Goal: Transaction & Acquisition: Purchase product/service

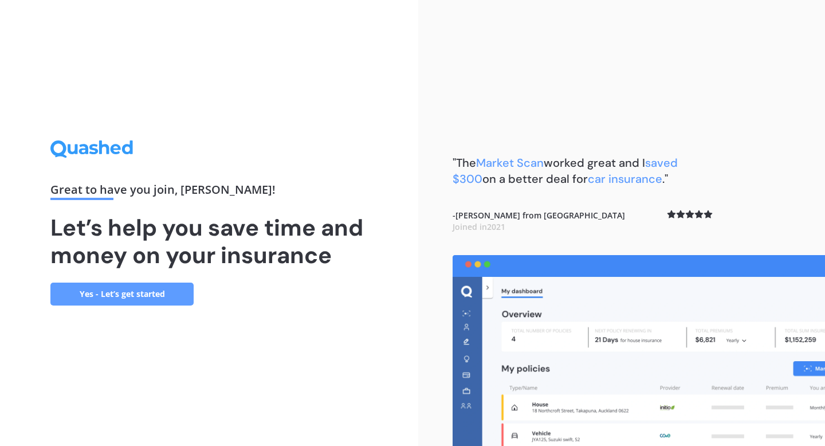
click at [171, 292] on link "Yes - Let’s get started" at bounding box center [121, 293] width 143 height 23
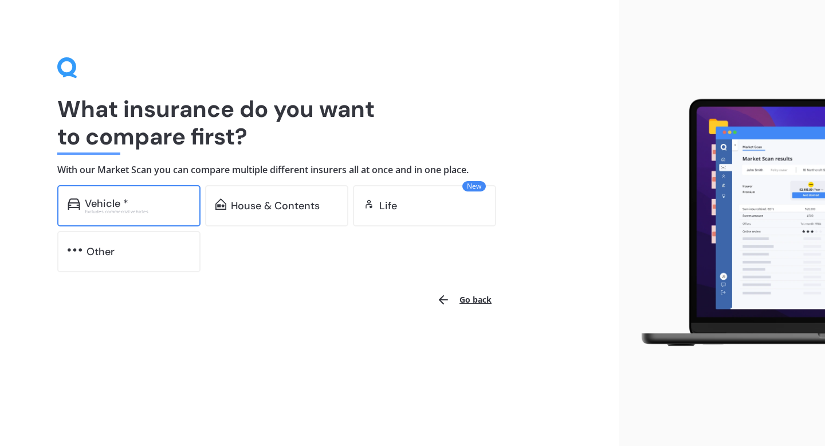
click at [179, 213] on div "Vehicle * Excludes commercial vehicles" at bounding box center [128, 205] width 143 height 41
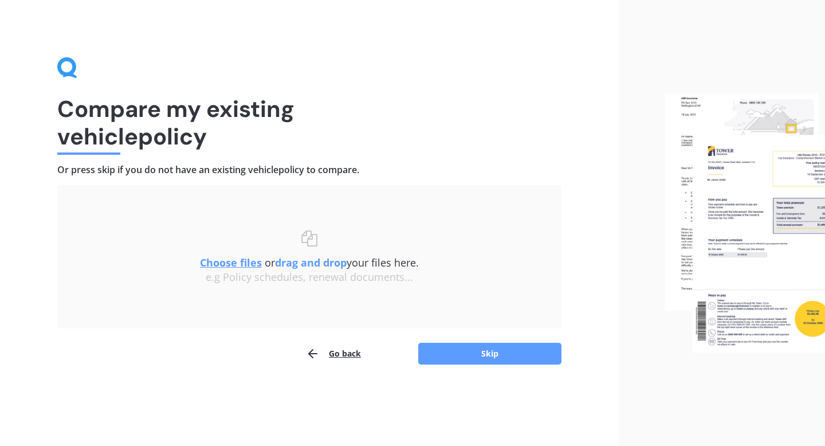
click at [233, 266] on u "Choose files" at bounding box center [231, 262] width 62 height 14
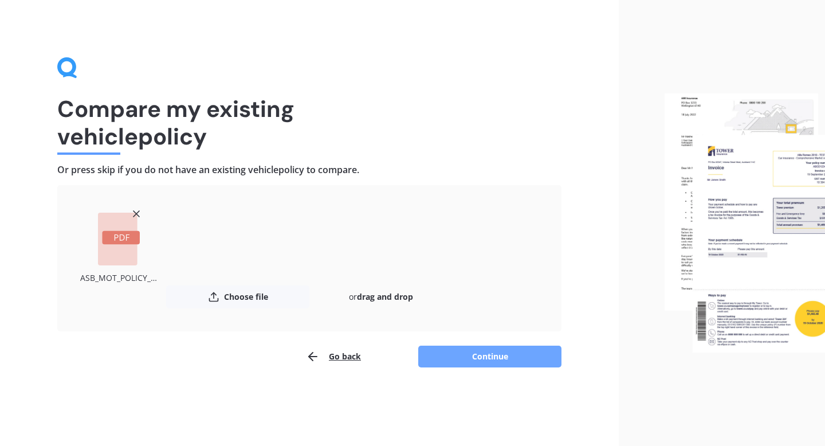
click at [499, 356] on button "Continue" at bounding box center [489, 356] width 143 height 22
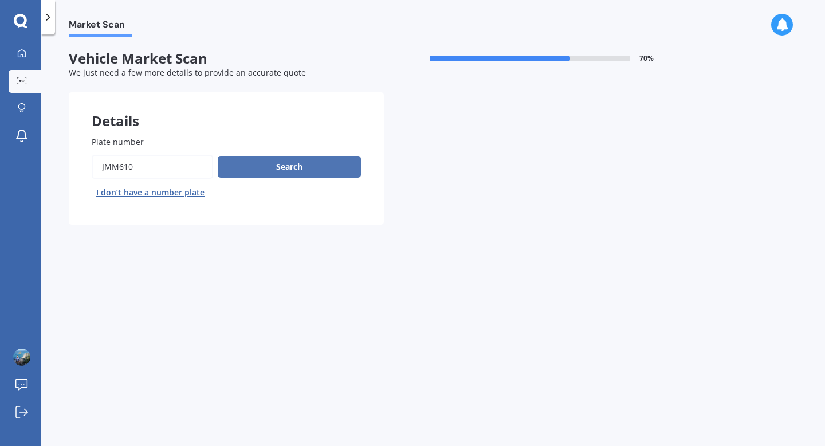
click at [301, 170] on button "Search" at bounding box center [289, 167] width 143 height 22
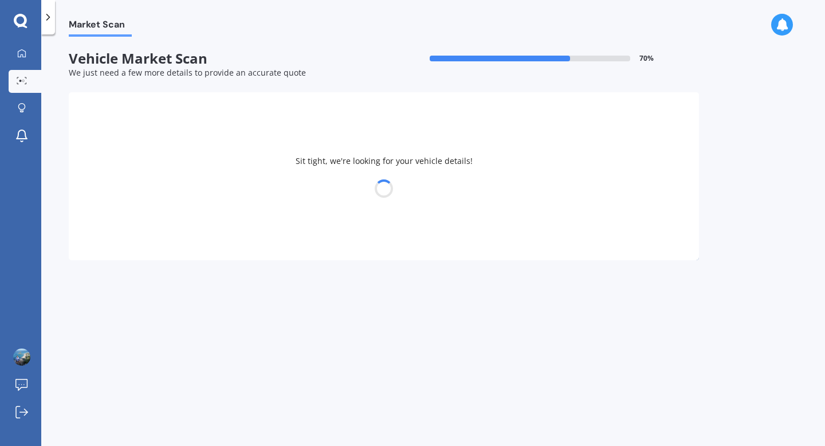
select select "TOYOTA"
select select "CAMRY"
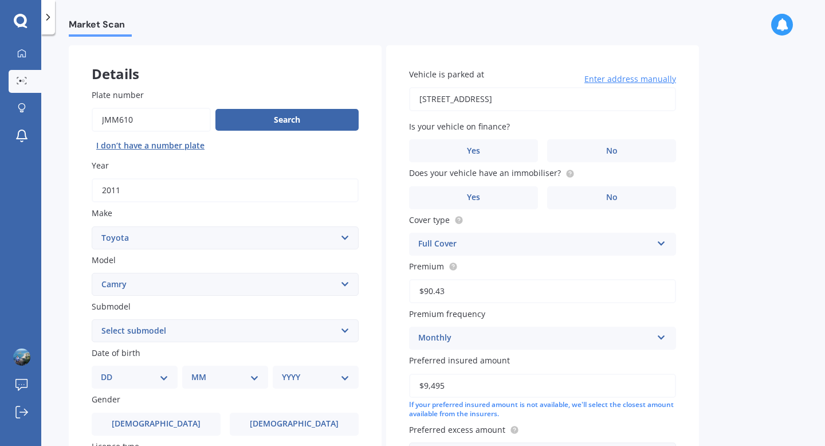
scroll to position [51, 0]
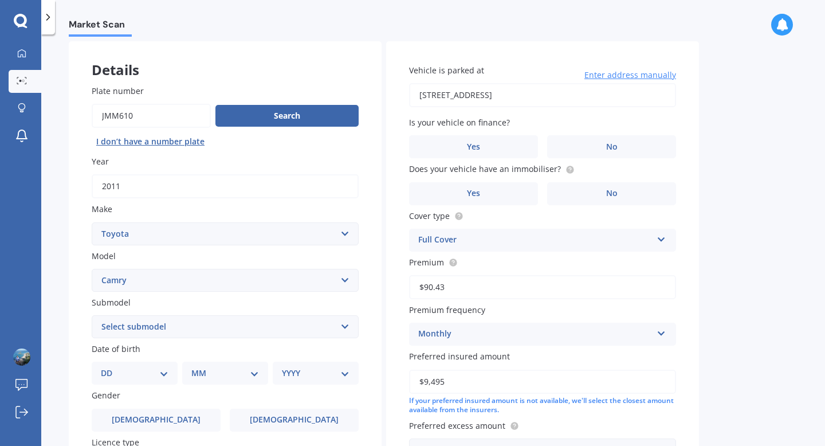
click at [651, 95] on input "[STREET_ADDRESS]" at bounding box center [542, 95] width 267 height 24
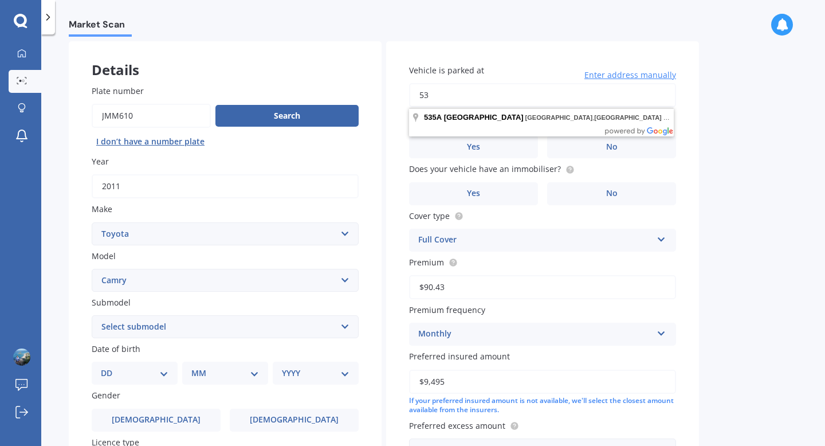
type input "5"
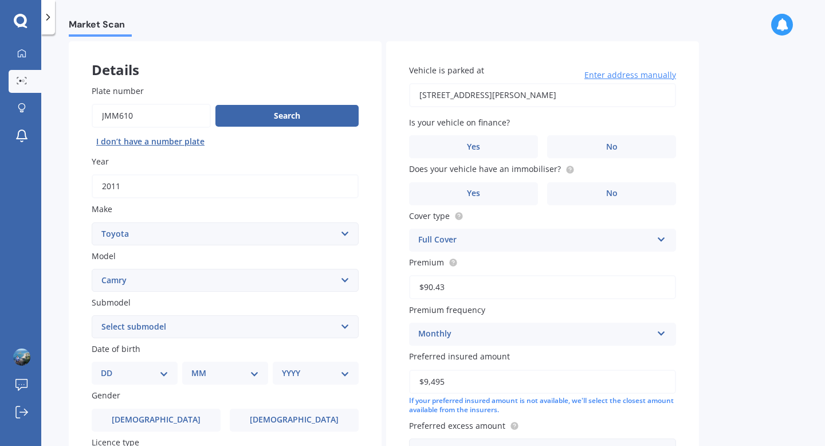
type input "[STREET_ADDRESS][PERSON_NAME]"
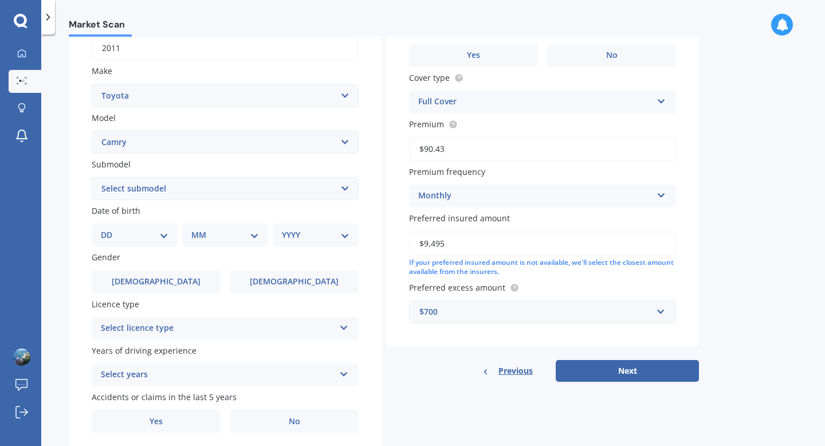
scroll to position [190, 0]
click at [159, 242] on div "DD 01 02 03 04 05 06 07 08 09 10 11 12 13 14 15 16 17 18 19 20 21 22 23 24 25 2…" at bounding box center [135, 233] width 86 height 23
click at [164, 233] on select "DD 01 02 03 04 05 06 07 08 09 10 11 12 13 14 15 16 17 18 19 20 21 22 23 24 25 2…" at bounding box center [135, 233] width 68 height 13
select select "01"
click at [110, 229] on select "DD 01 02 03 04 05 06 07 08 09 10 11 12 13 14 15 16 17 18 19 20 21 22 23 24 25 2…" at bounding box center [135, 233] width 68 height 13
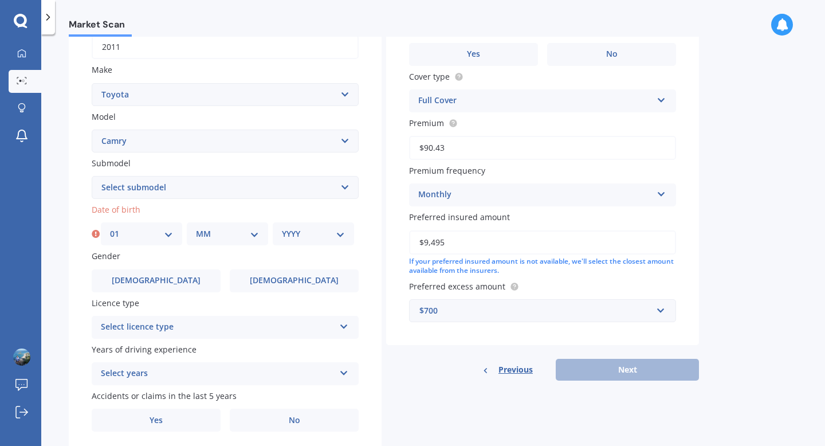
click at [211, 235] on select "MM 01 02 03 04 05 06 07 08 09 10 11 12" at bounding box center [227, 233] width 63 height 13
select select "01"
click at [196, 229] on select "MM 01 02 03 04 05 06 07 08 09 10 11 12" at bounding box center [227, 233] width 63 height 13
click at [289, 235] on select "YYYY 2025 2024 2023 2022 2021 2020 2019 2018 2017 2016 2015 2014 2013 2012 2011…" at bounding box center [313, 233] width 63 height 13
select select "1996"
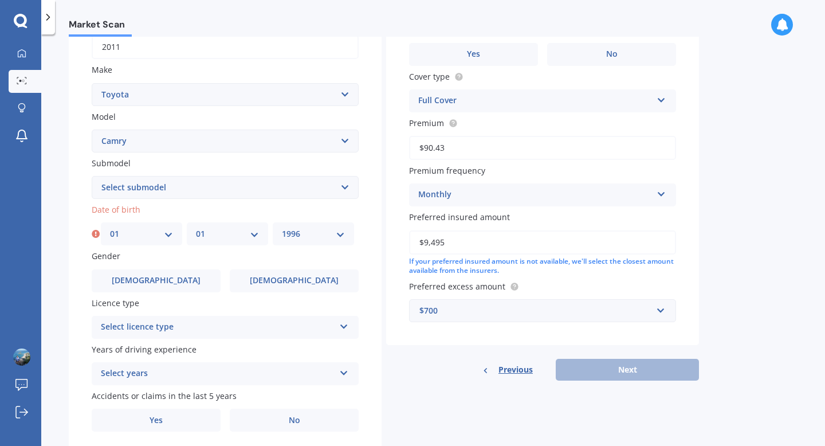
click at [282, 229] on select "YYYY 2025 2024 2023 2022 2021 2020 2019 2018 2017 2016 2015 2014 2013 2012 2011…" at bounding box center [313, 233] width 63 height 13
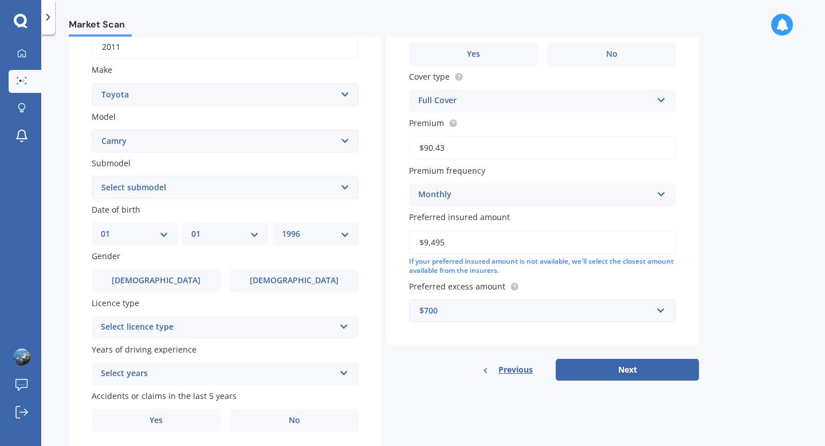
click at [311, 330] on div "Select licence type" at bounding box center [218, 327] width 234 height 14
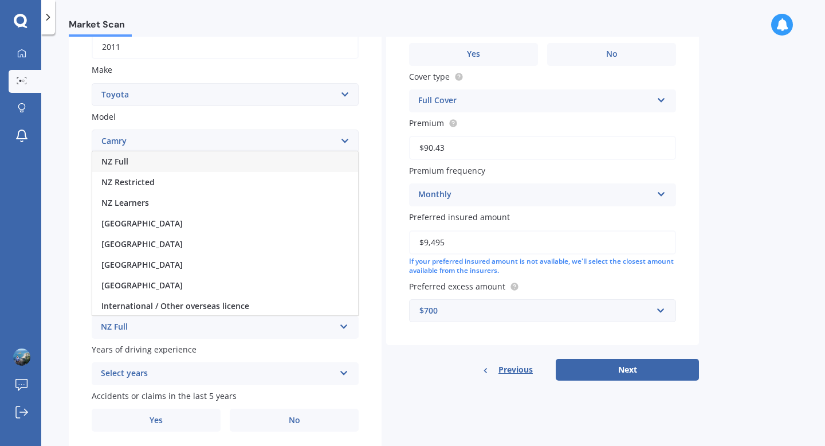
click at [200, 158] on div "NZ Full" at bounding box center [225, 161] width 266 height 21
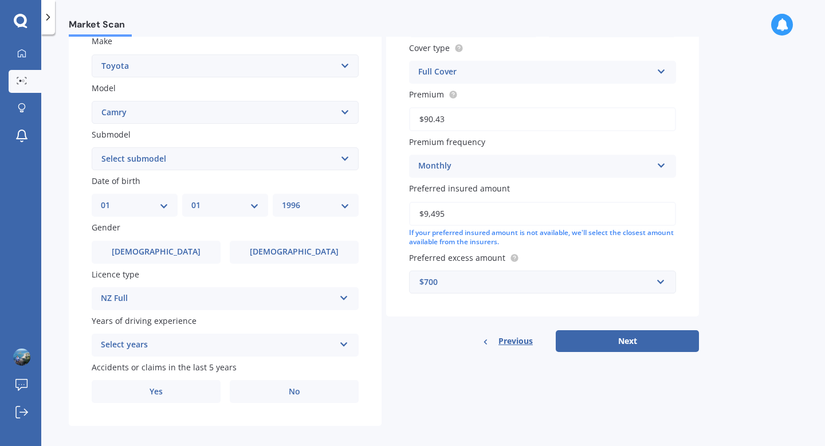
scroll to position [231, 0]
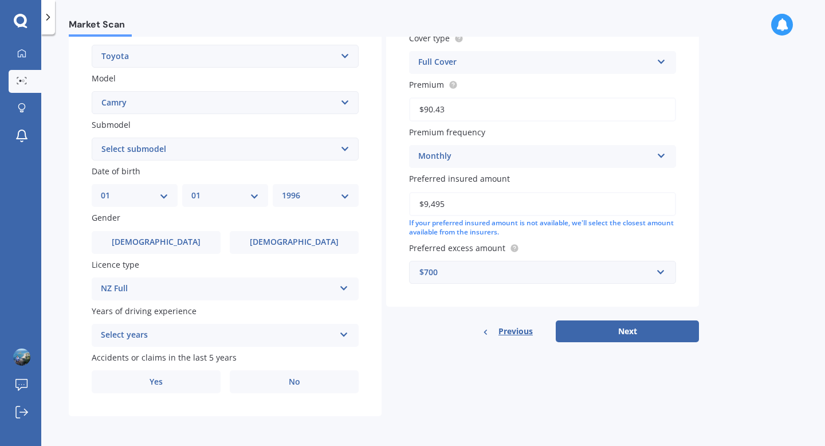
click at [235, 336] on div "Select years" at bounding box center [218, 335] width 234 height 14
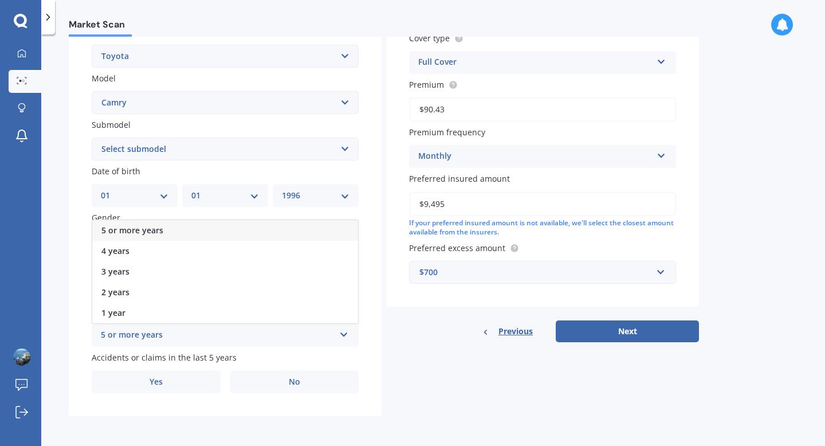
click at [195, 232] on div "5 or more years" at bounding box center [225, 230] width 266 height 21
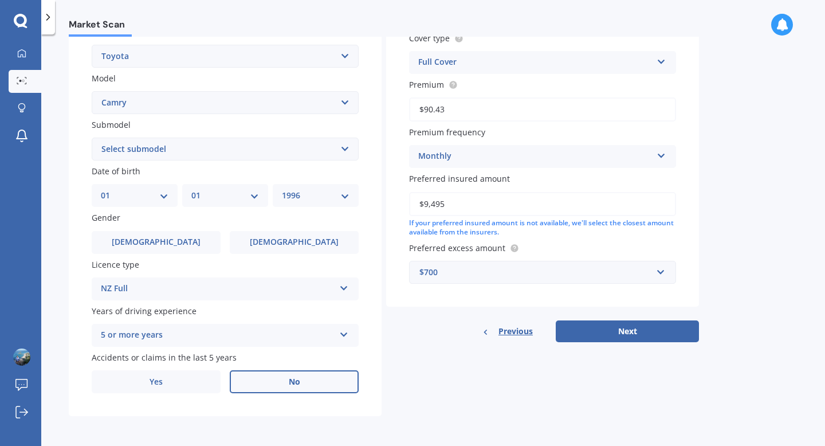
click at [335, 383] on label "No" at bounding box center [294, 381] width 129 height 23
click at [0, 0] on input "No" at bounding box center [0, 0] width 0 height 0
click at [488, 204] on input "$9,495" at bounding box center [542, 204] width 267 height 24
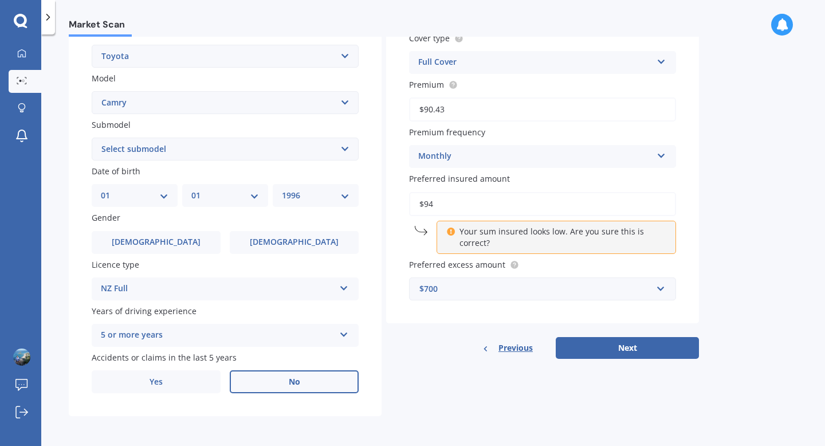
type input "$9"
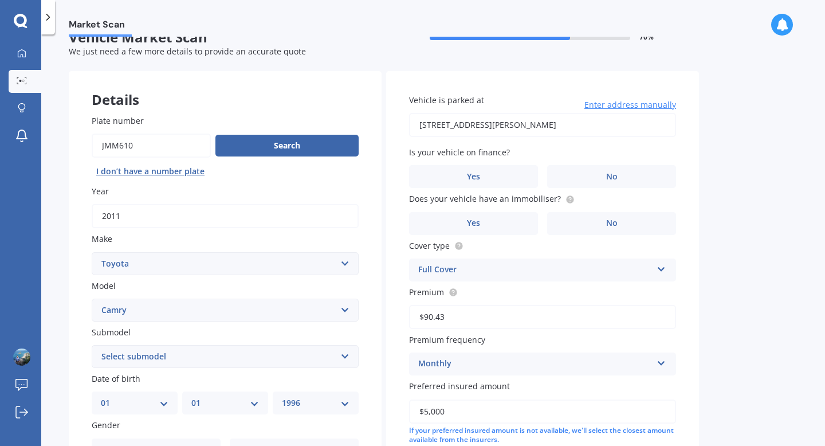
scroll to position [0, 0]
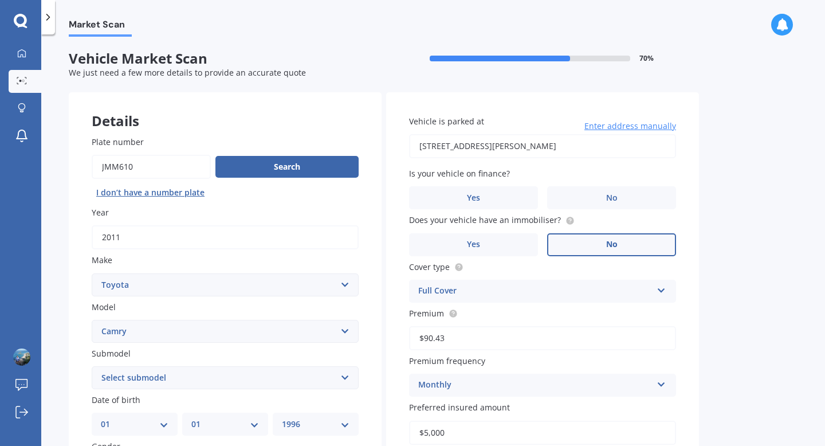
type input "$5,000"
click at [570, 245] on label "No" at bounding box center [611, 244] width 129 height 23
click at [0, 0] on input "No" at bounding box center [0, 0] width 0 height 0
click at [589, 200] on label "No" at bounding box center [611, 197] width 129 height 23
click at [0, 0] on input "No" at bounding box center [0, 0] width 0 height 0
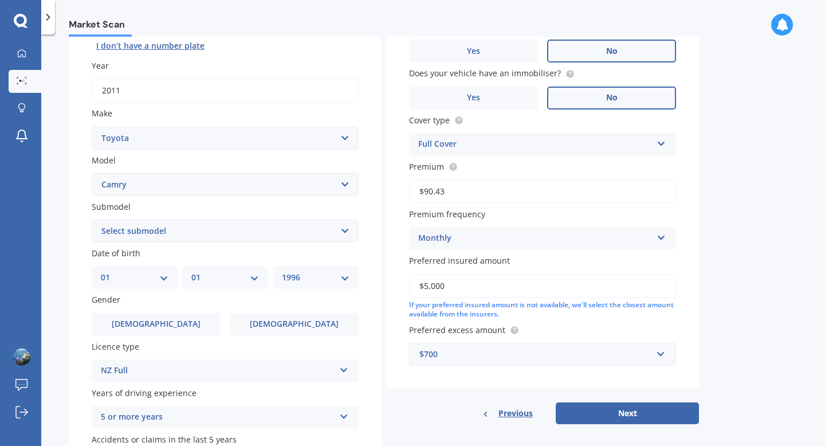
scroll to position [231, 0]
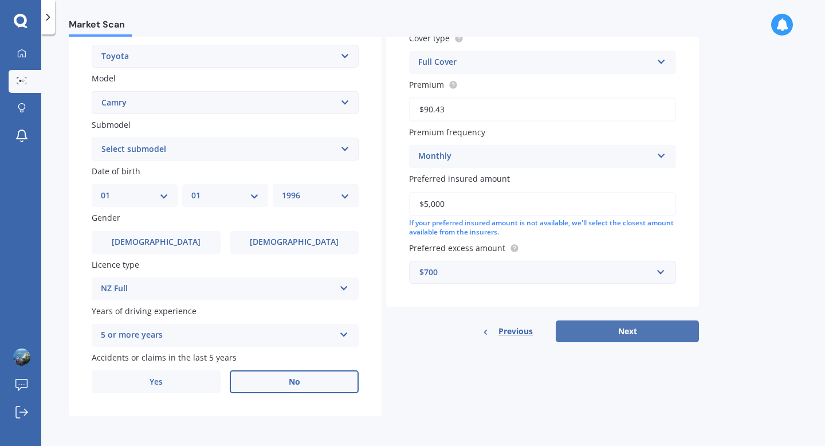
click at [626, 337] on button "Next" at bounding box center [626, 331] width 143 height 22
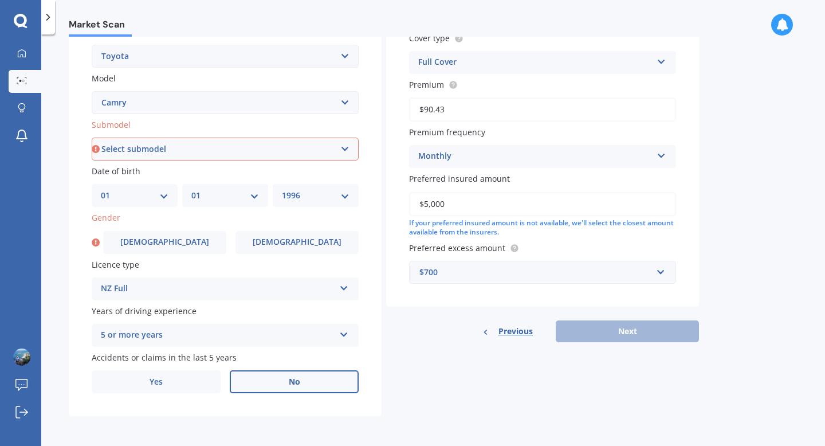
click at [310, 153] on select "Select submodel (All other) Altise 2.4 Altise 3.0 V6 Ateva 2.4 Ateva 3.0 V6 Azu…" at bounding box center [225, 148] width 267 height 23
click at [92, 137] on select "Select submodel (All other) Altise 2.4 Altise 3.0 V6 Ateva 2.4 Ateva 3.0 V6 Azu…" at bounding box center [225, 148] width 267 height 23
click at [172, 240] on span "[DEMOGRAPHIC_DATA]" at bounding box center [164, 242] width 91 height 10
click at [0, 0] on input "[DEMOGRAPHIC_DATA]" at bounding box center [0, 0] width 0 height 0
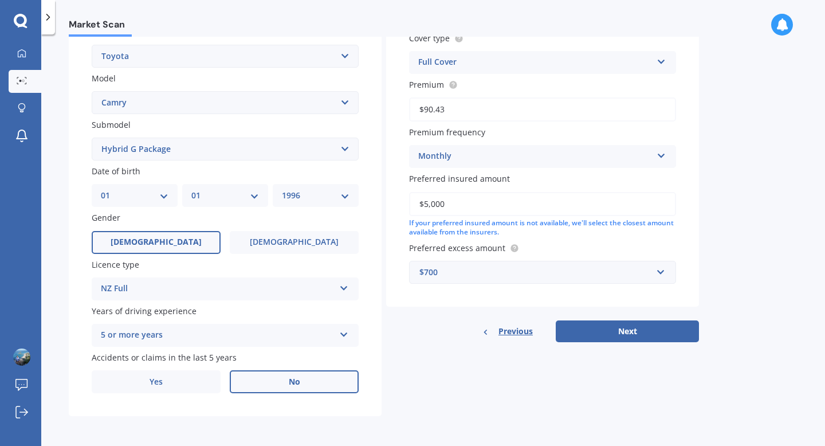
click at [301, 161] on div "Plate number Search I don’t have a number plate Year [DATE] Make Select make AC…" at bounding box center [225, 150] width 313 height 532
click at [302, 149] on select "Select submodel (All other) Altise 2.4 Altise 3.0 V6 Ateva 2.4 Ateva 3.0 V6 Azu…" at bounding box center [225, 148] width 267 height 23
select select "(ALL OTHER)"
click at [92, 137] on select "Select submodel (All other) Altise 2.4 Altise 3.0 V6 Ateva 2.4 Ateva 3.0 V6 Azu…" at bounding box center [225, 148] width 267 height 23
click at [628, 331] on button "Next" at bounding box center [626, 331] width 143 height 22
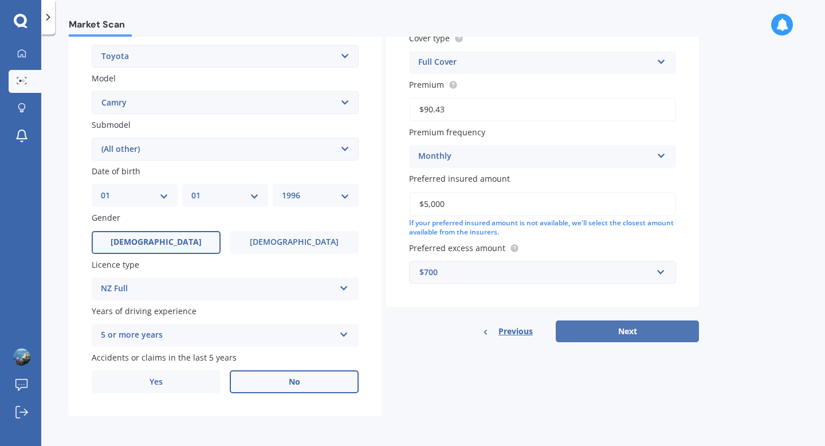
select select "01"
select select "1996"
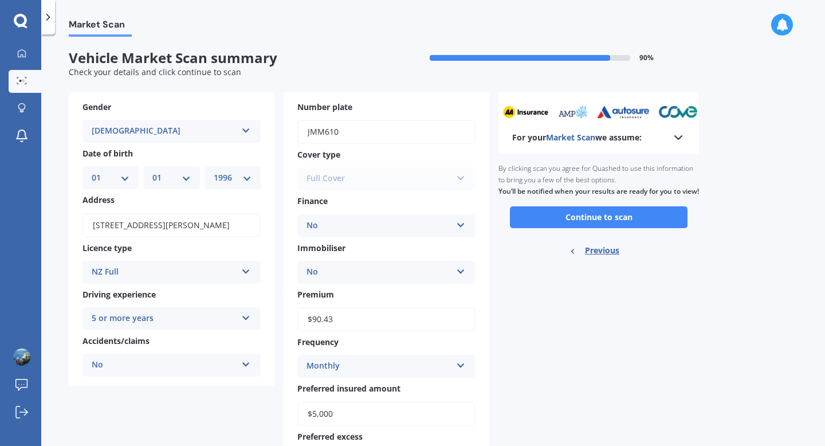
scroll to position [0, 0]
click at [608, 228] on button "Continue to scan" at bounding box center [599, 218] width 178 height 22
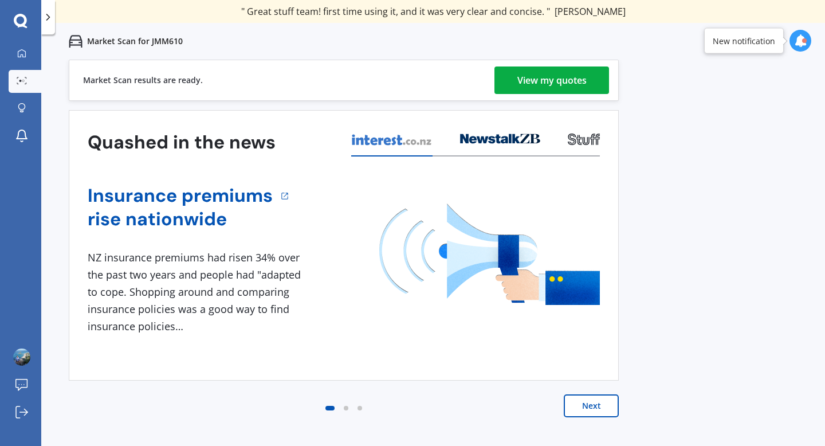
click at [561, 76] on div "View my quotes" at bounding box center [551, 79] width 69 height 27
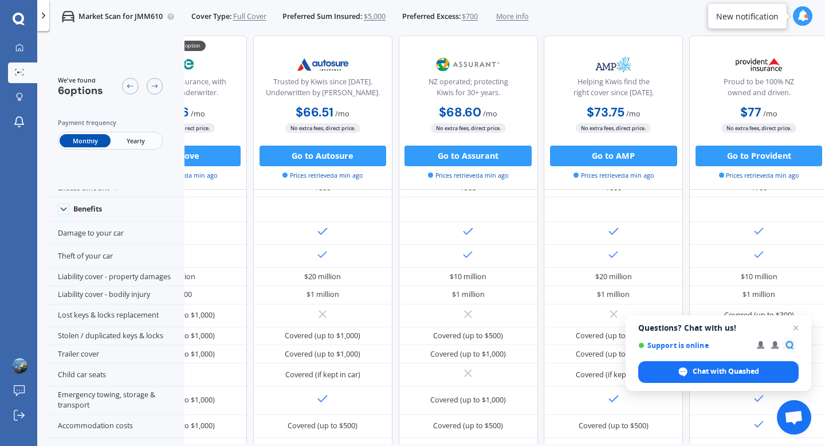
scroll to position [41, 256]
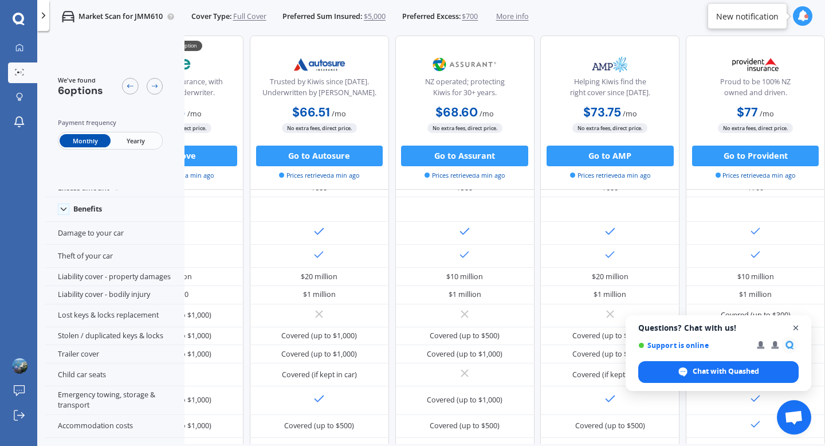
click at [795, 330] on span "Open chat" at bounding box center [796, 328] width 14 height 14
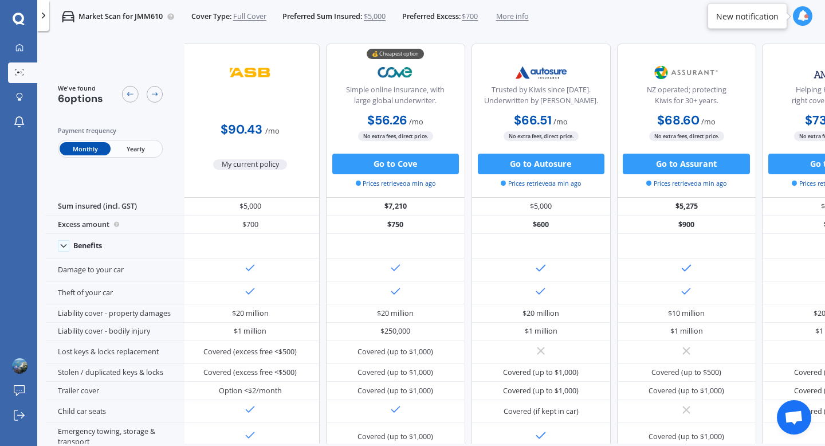
scroll to position [0, 0]
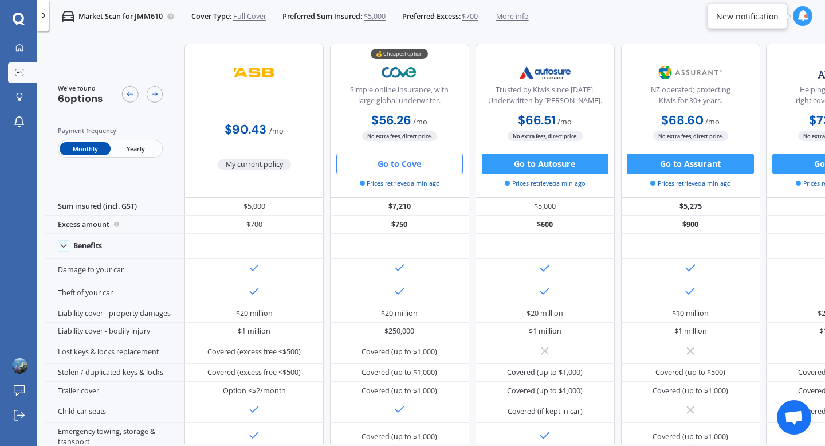
click at [401, 165] on button "Go to Cove" at bounding box center [399, 163] width 127 height 21
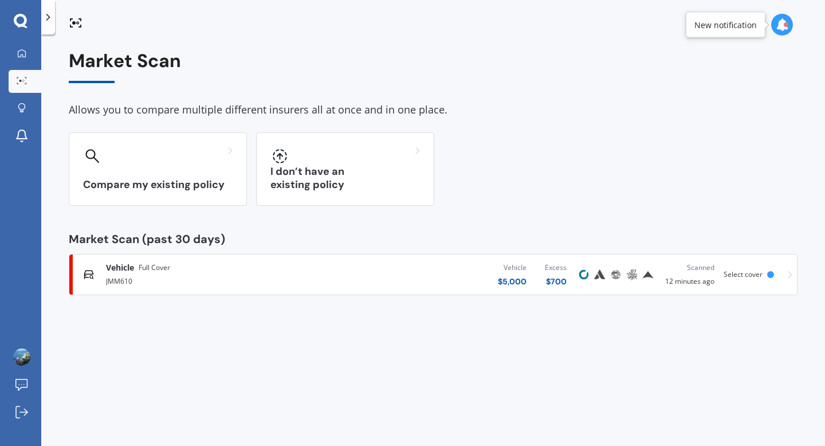
click at [490, 273] on div "Vehicle $ 5,000 Excess $ 700" at bounding box center [452, 274] width 246 height 34
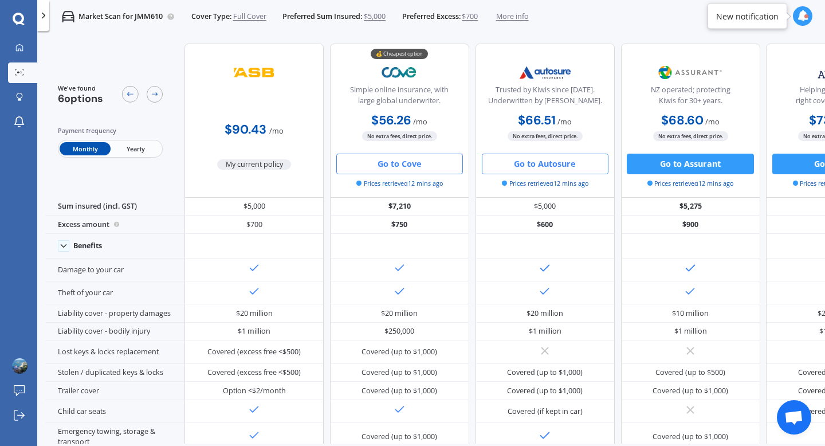
click at [572, 166] on button "Go to Autosure" at bounding box center [545, 163] width 127 height 21
